Goal: Task Accomplishment & Management: Complete application form

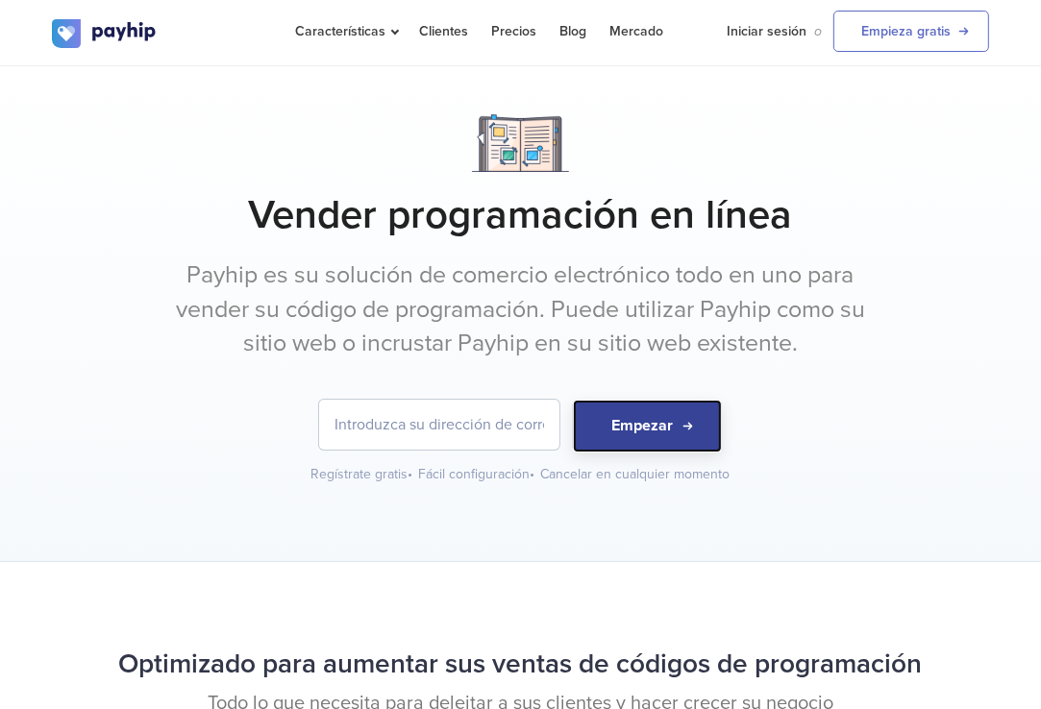
click at [691, 407] on button "Empezar" at bounding box center [647, 426] width 149 height 53
click at [461, 414] on input "email" at bounding box center [439, 425] width 240 height 50
type input "[EMAIL_ADDRESS][DOMAIN_NAME]"
click at [630, 422] on button "Empezar" at bounding box center [647, 426] width 149 height 53
